Goal: Information Seeking & Learning: Learn about a topic

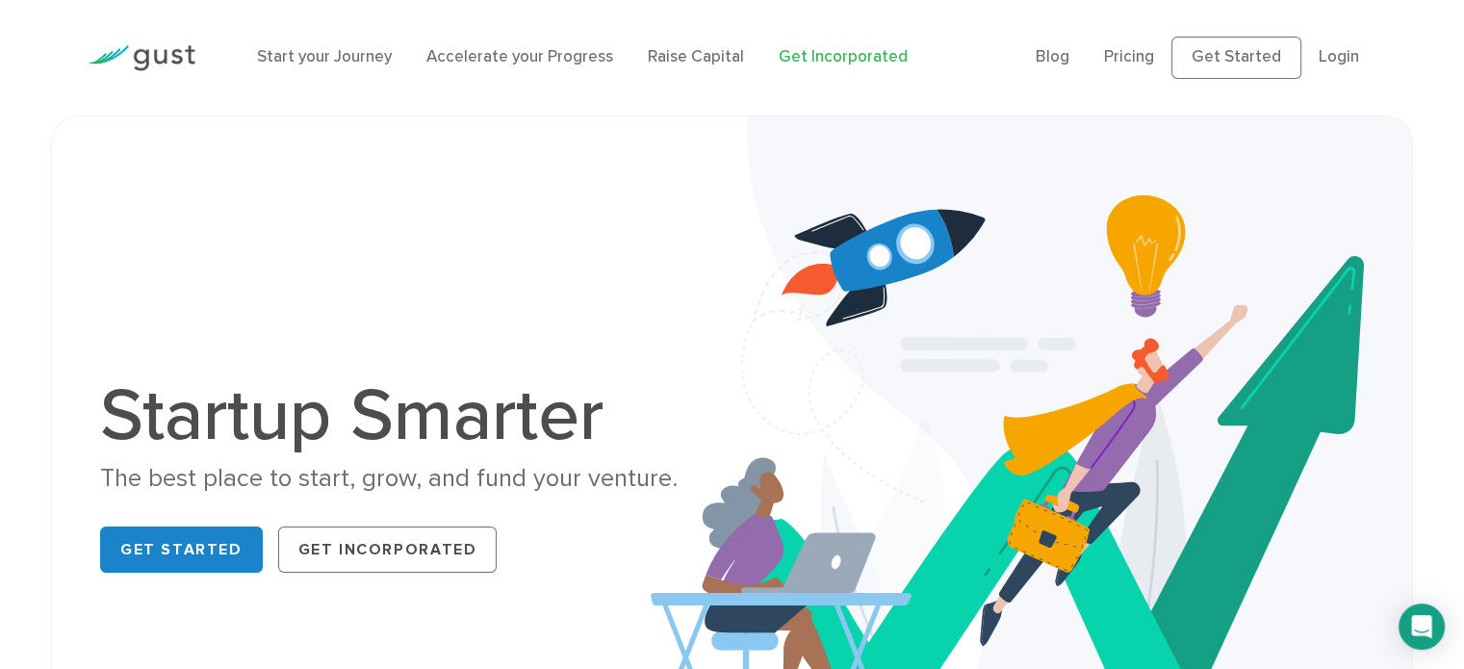
click at [852, 57] on link "Get Incorporated" at bounding box center [843, 56] width 129 height 19
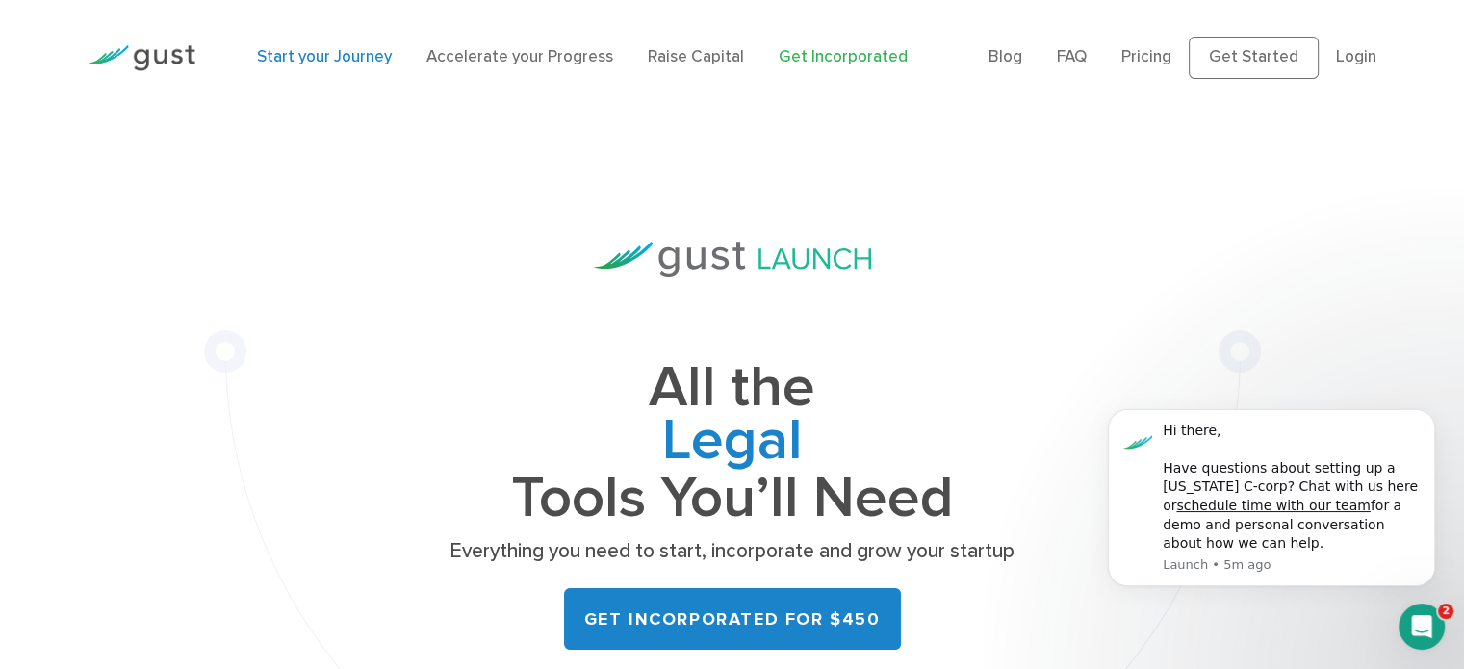
click at [283, 65] on link "Start your Journey" at bounding box center [324, 56] width 135 height 19
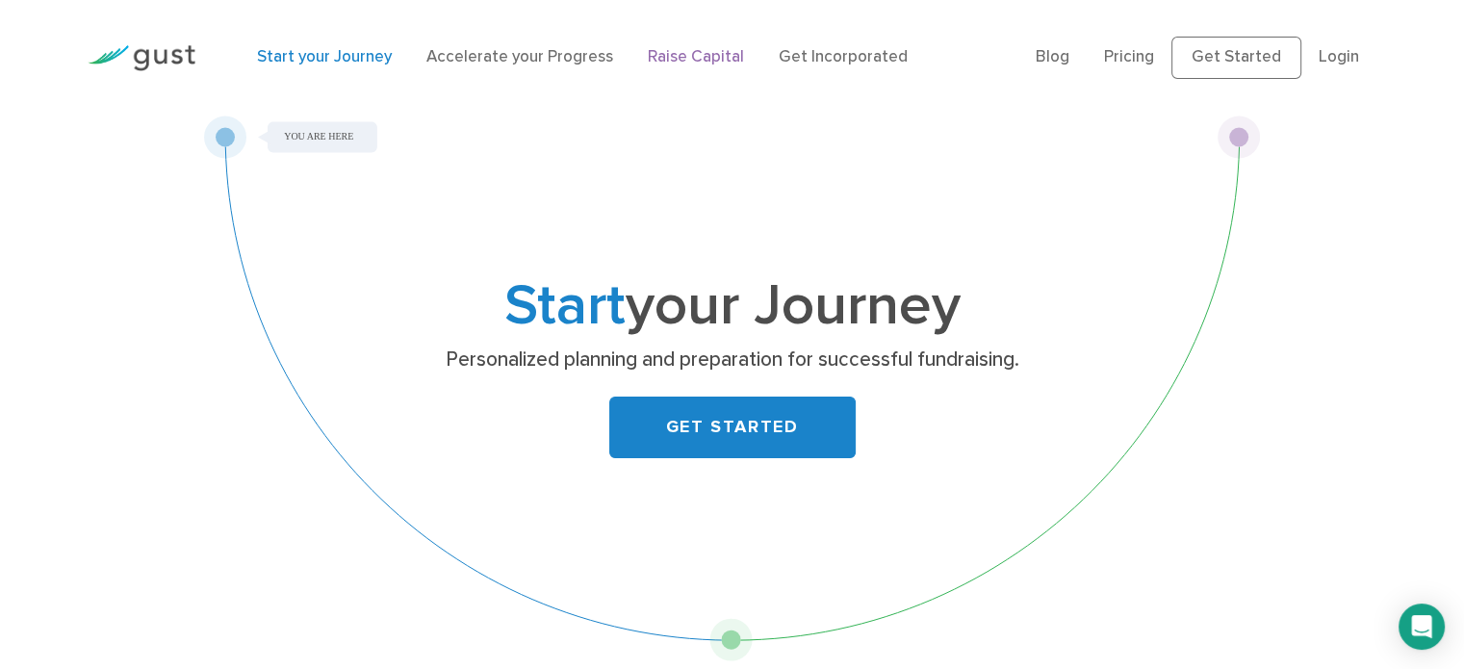
click at [680, 61] on link "Raise Capital" at bounding box center [696, 56] width 96 height 19
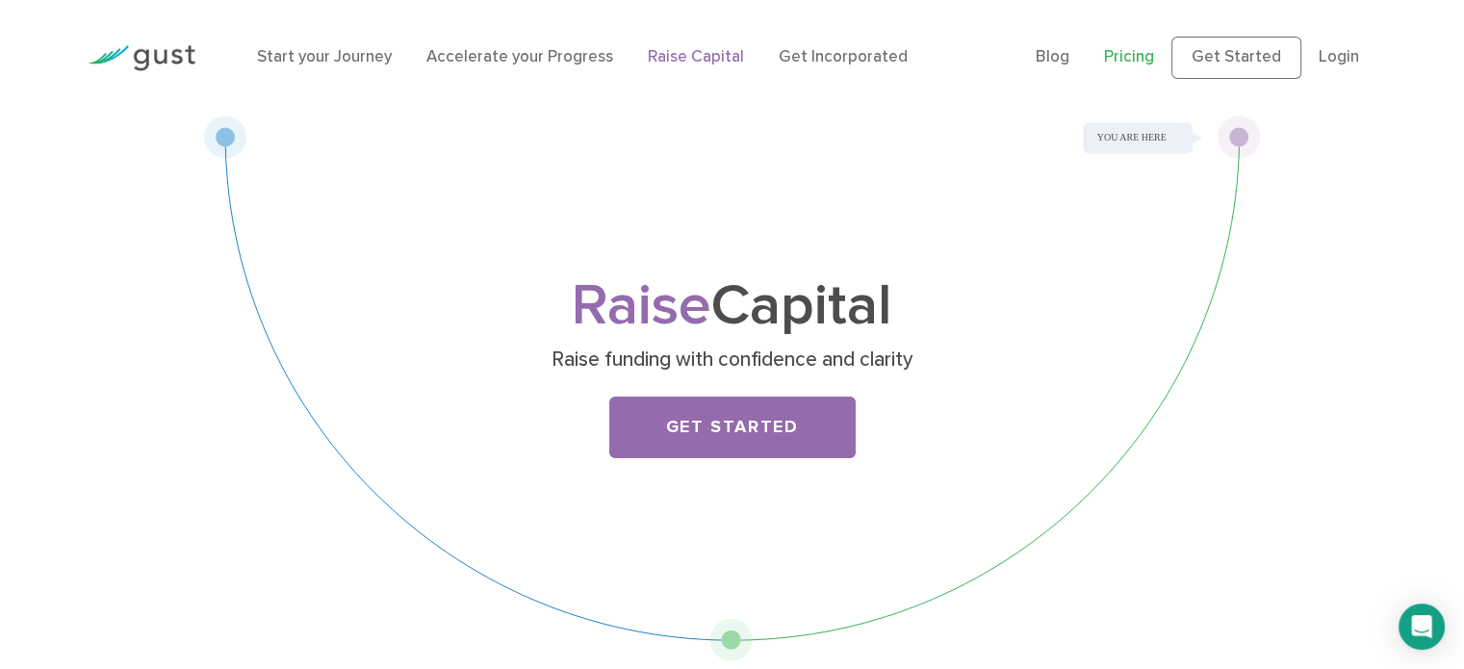
click at [1137, 49] on link "Pricing" at bounding box center [1129, 56] width 50 height 19
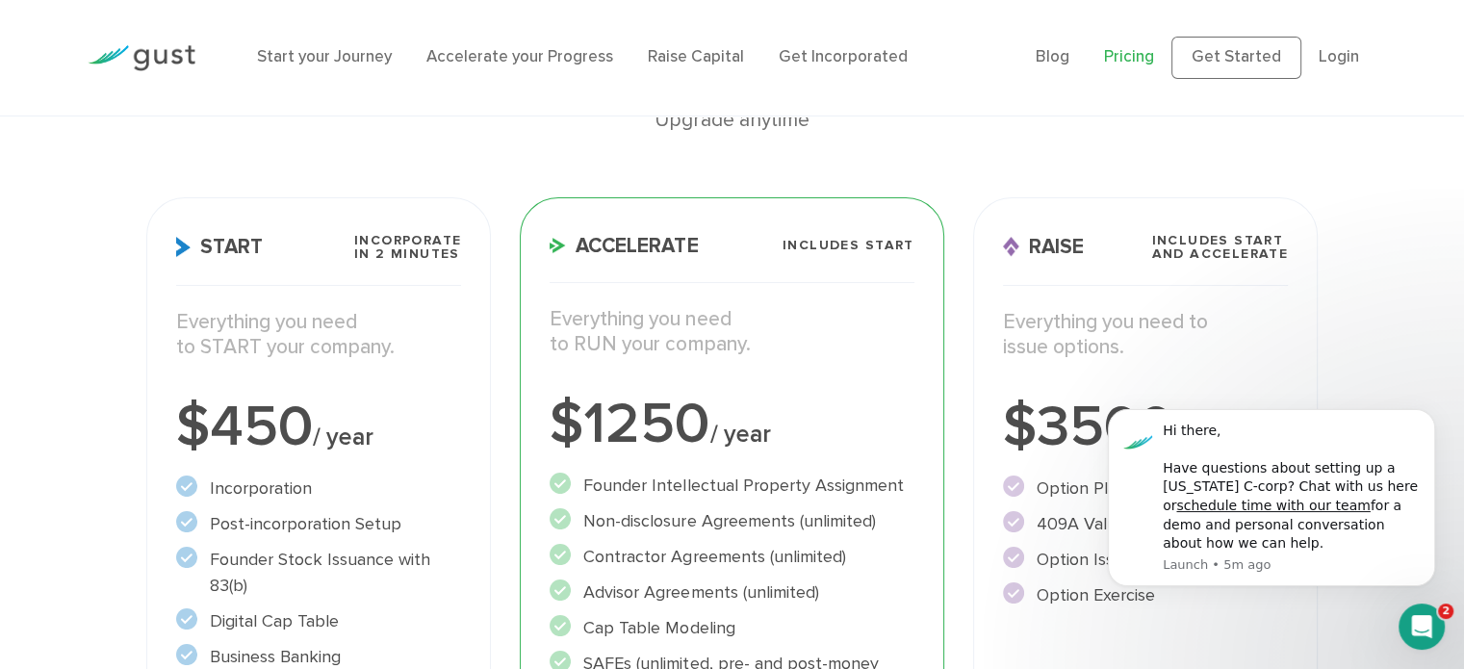
scroll to position [192, 0]
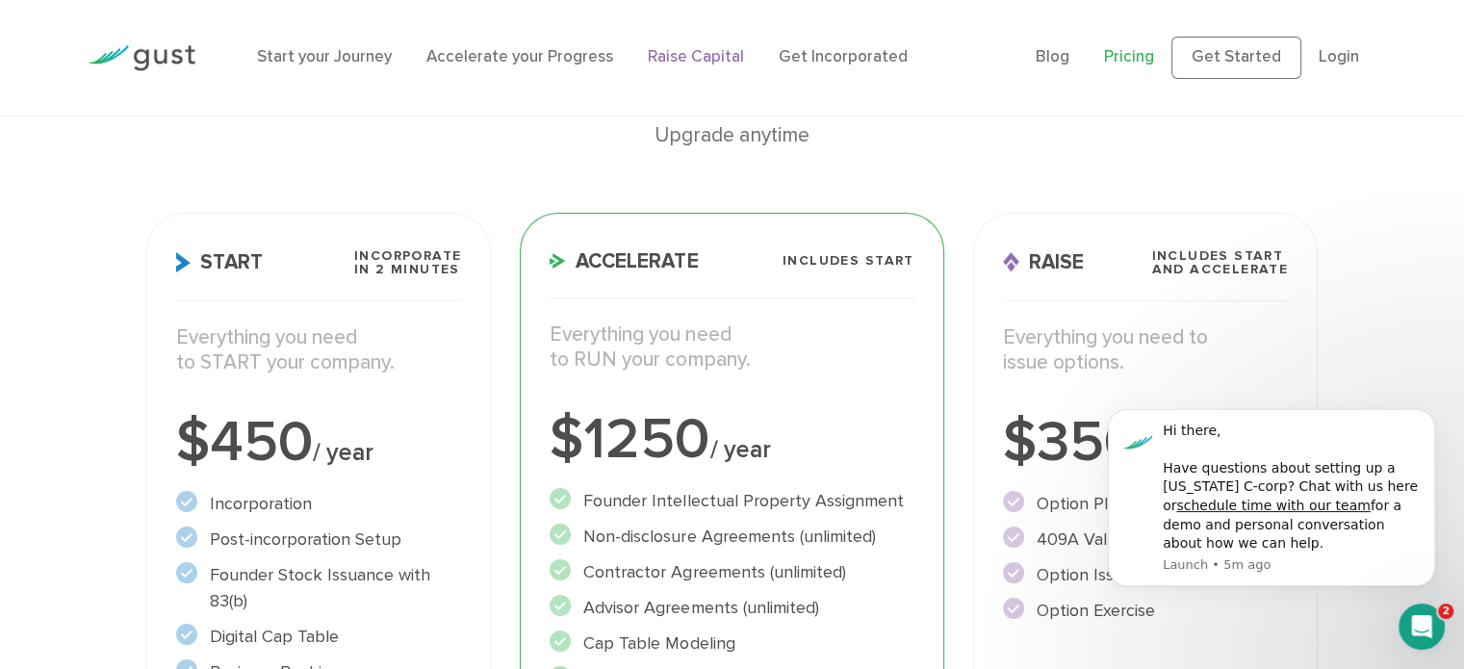
click at [663, 49] on link "Raise Capital" at bounding box center [696, 56] width 96 height 19
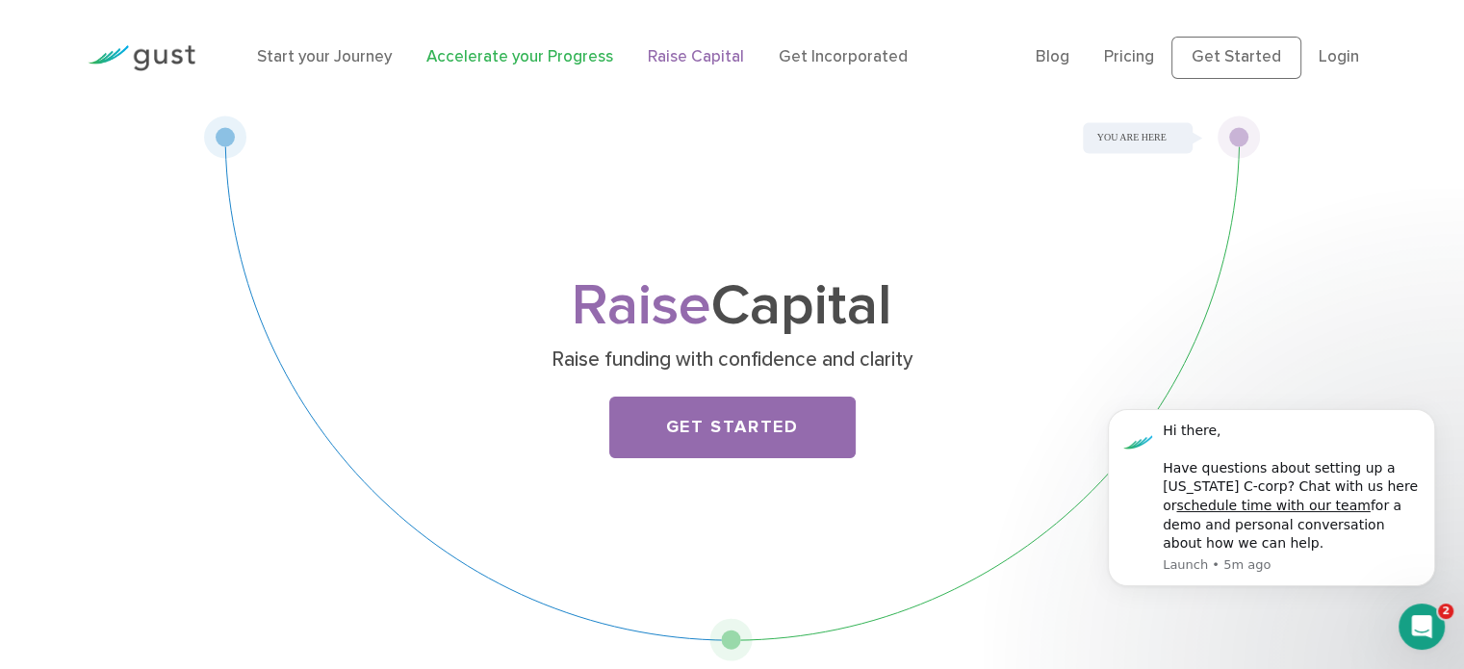
click at [512, 49] on link "Accelerate your Progress" at bounding box center [519, 56] width 187 height 19
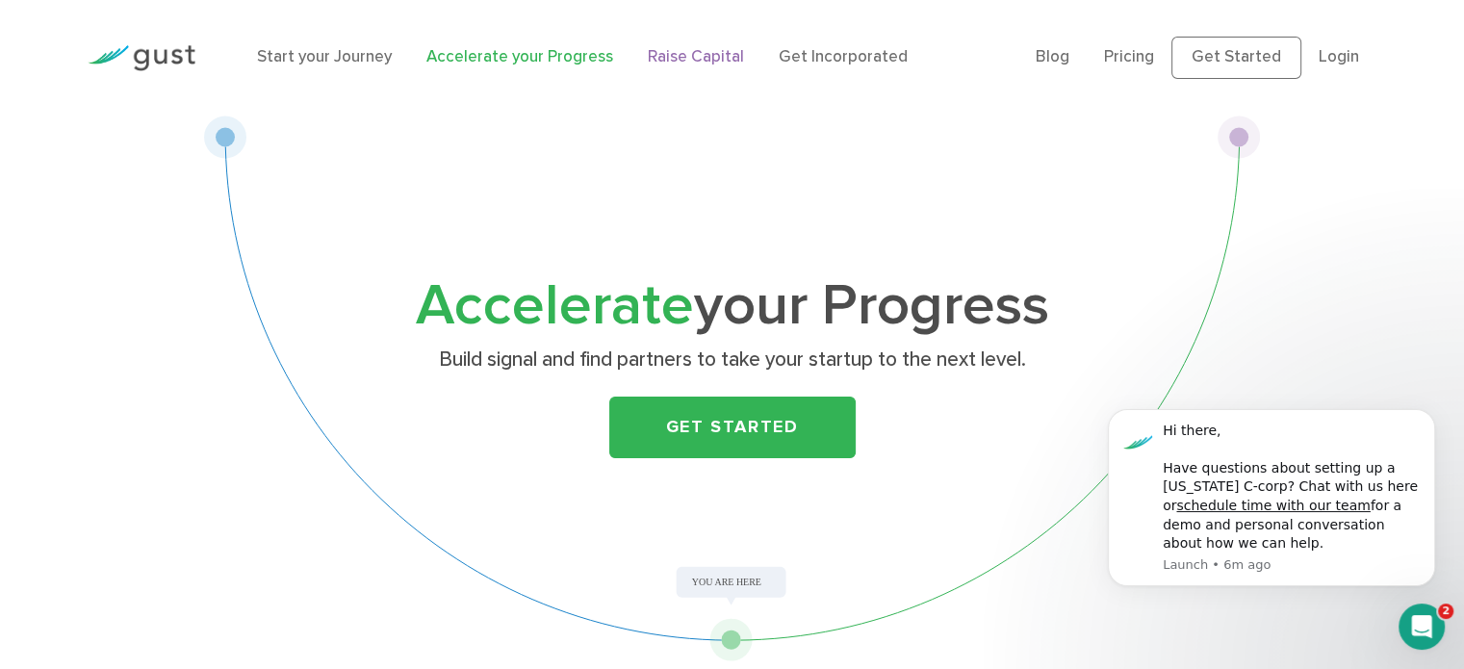
click at [673, 64] on link "Raise Capital" at bounding box center [696, 56] width 96 height 19
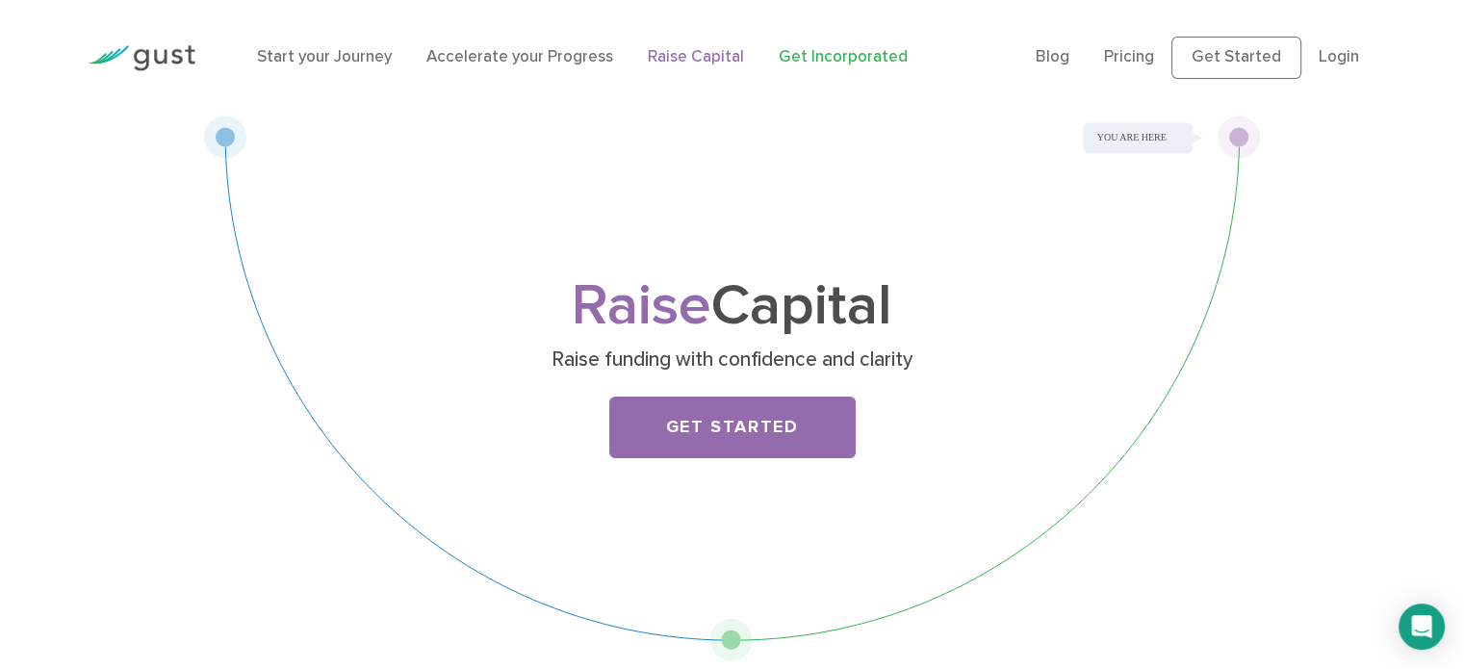
click at [822, 64] on link "Get Incorporated" at bounding box center [843, 56] width 129 height 19
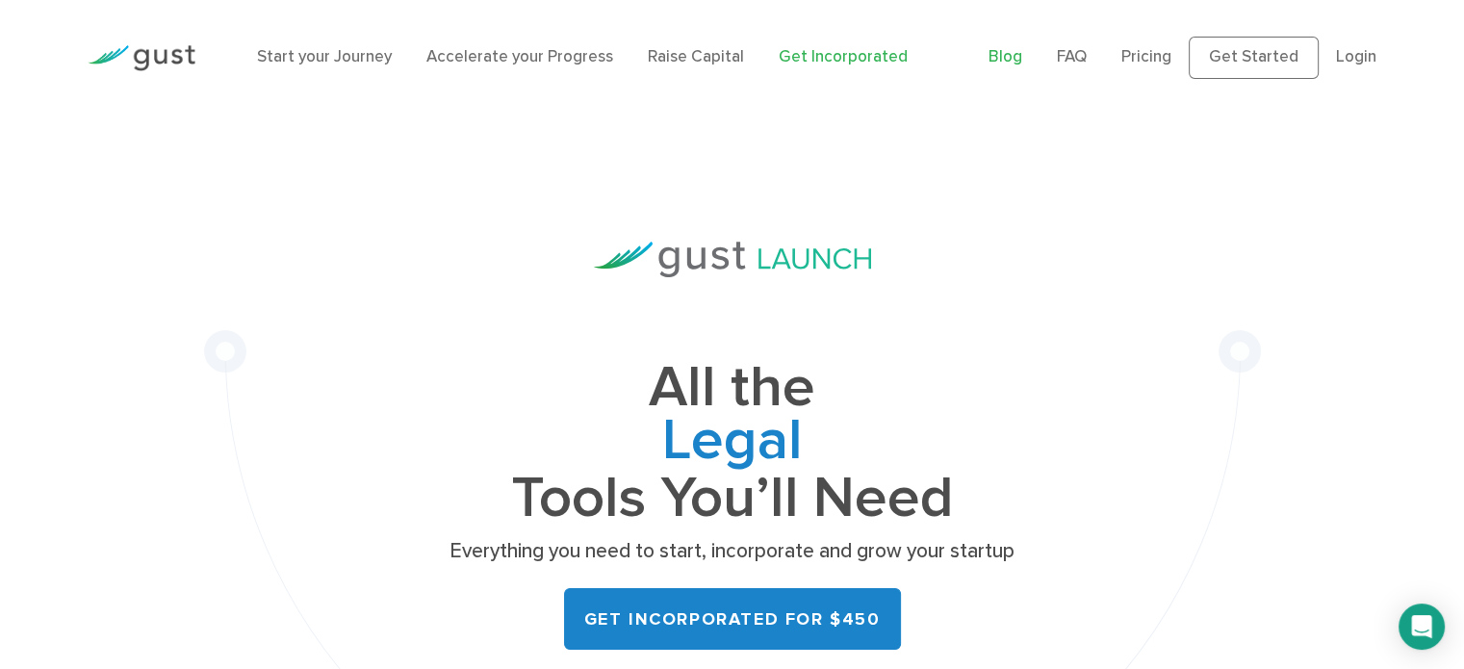
click at [1022, 61] on link "Blog" at bounding box center [1005, 56] width 34 height 19
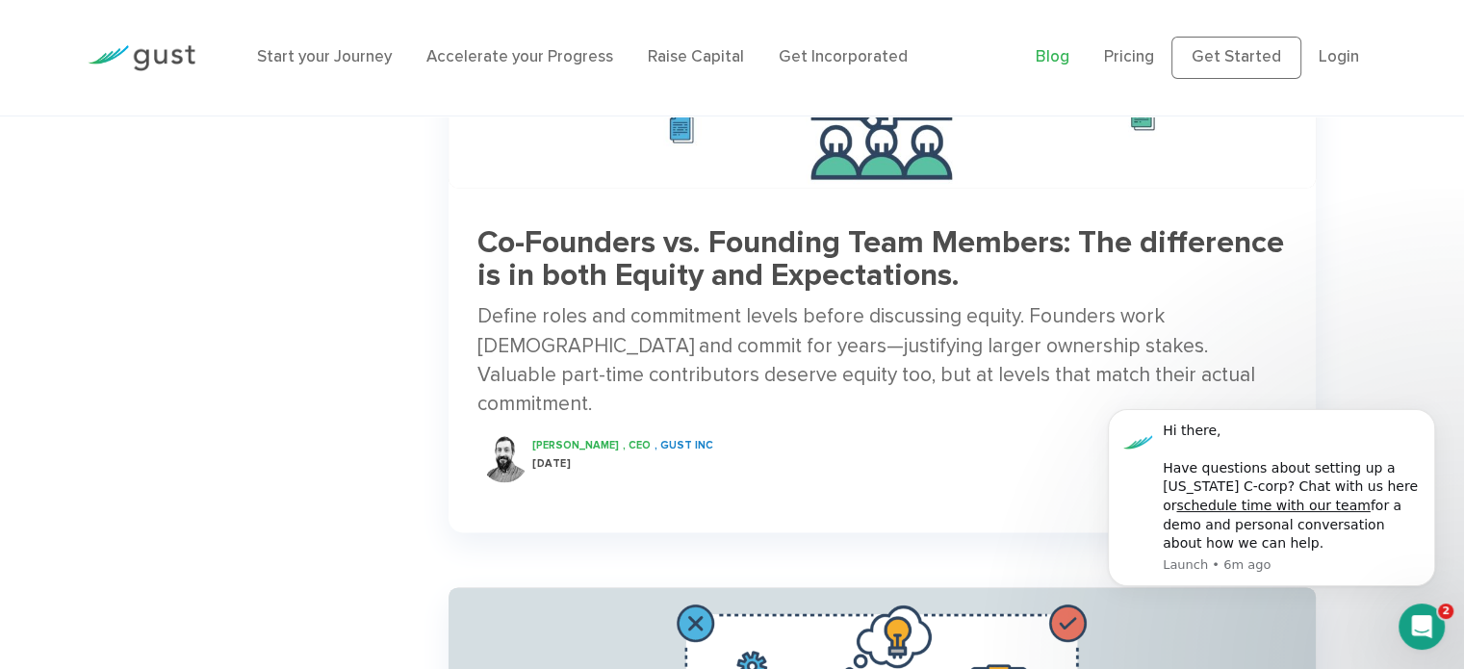
scroll to position [2310, 0]
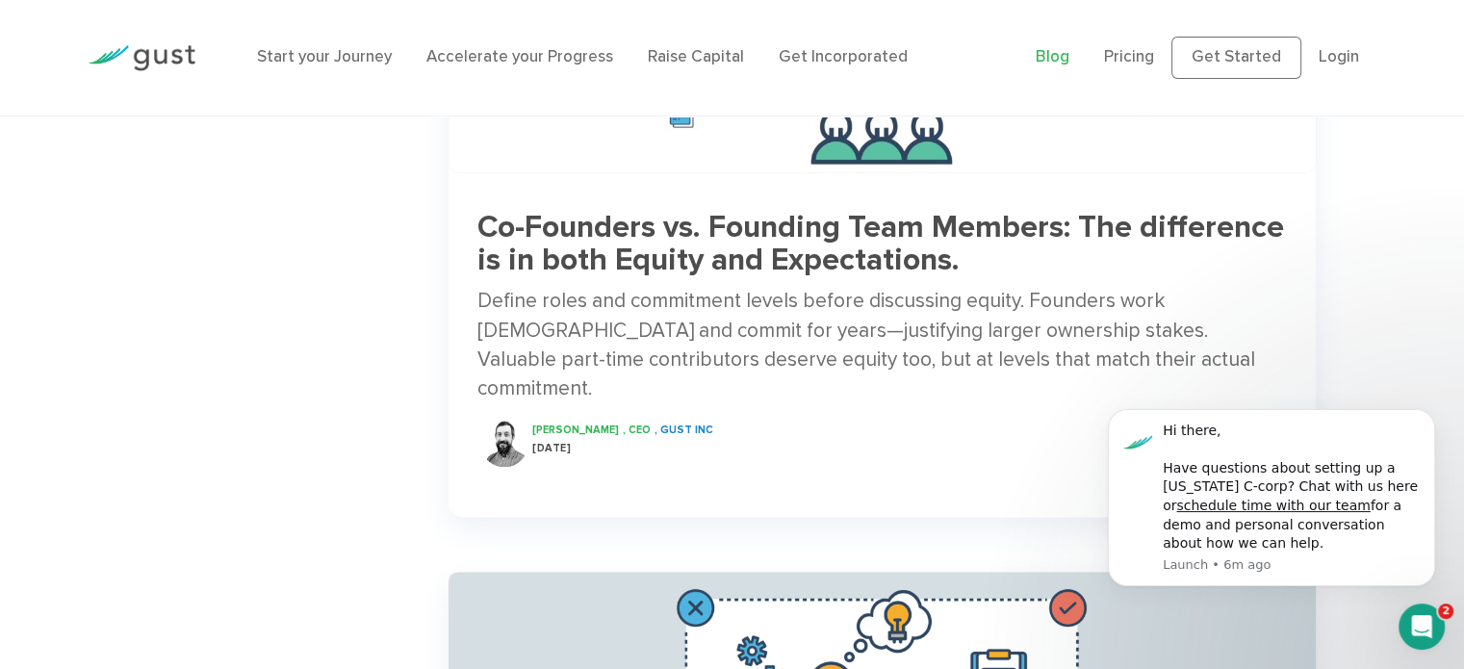
click at [693, 253] on h3 "Co-Founders vs. Founding Team Members: The difference is in both Equity and Exp…" at bounding box center [881, 244] width 809 height 67
